Goal: Navigation & Orientation: Go to known website

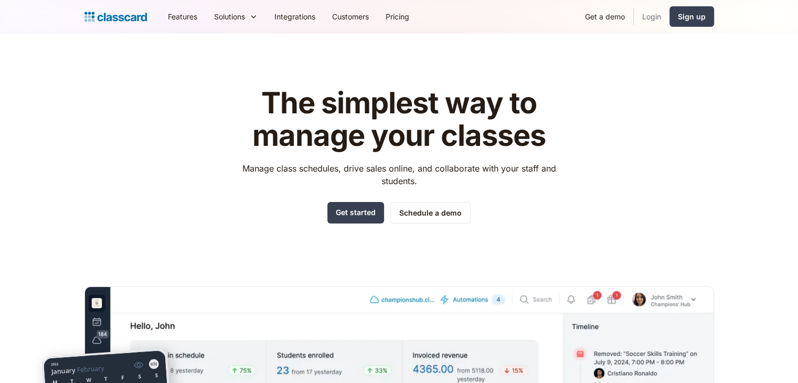
click at [648, 22] on link "Login" at bounding box center [652, 17] width 36 height 24
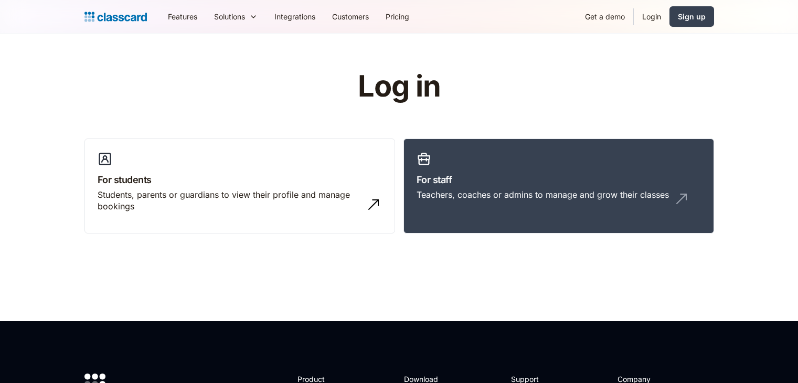
click at [650, 13] on link "Login" at bounding box center [652, 17] width 36 height 24
click at [649, 17] on link "Login" at bounding box center [652, 17] width 36 height 24
click at [514, 187] on link "For staff Teachers, coaches or admins to manage and grow their classes" at bounding box center [559, 187] width 311 height 96
